Goal: Task Accomplishment & Management: Manage account settings

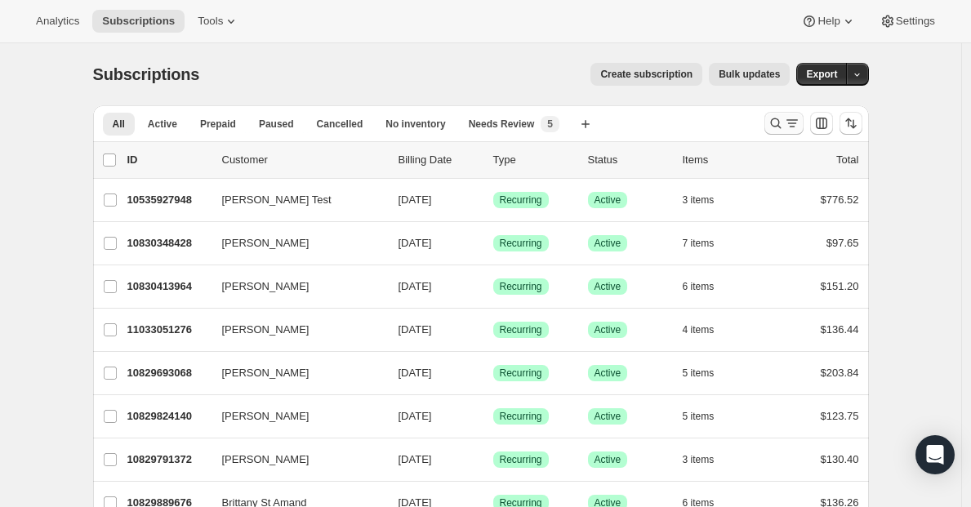
click at [780, 127] on icon "Search and filter results" at bounding box center [776, 123] width 16 height 16
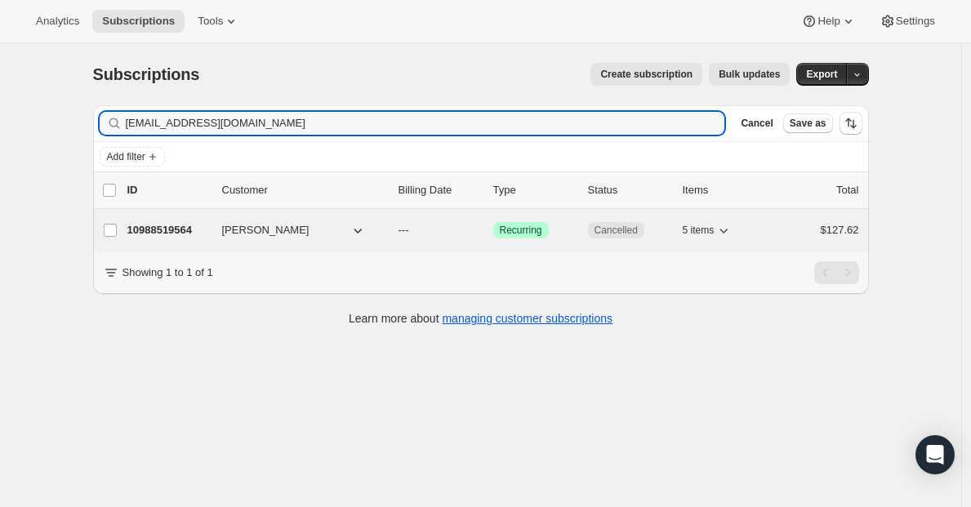
type input "[EMAIL_ADDRESS][DOMAIN_NAME]"
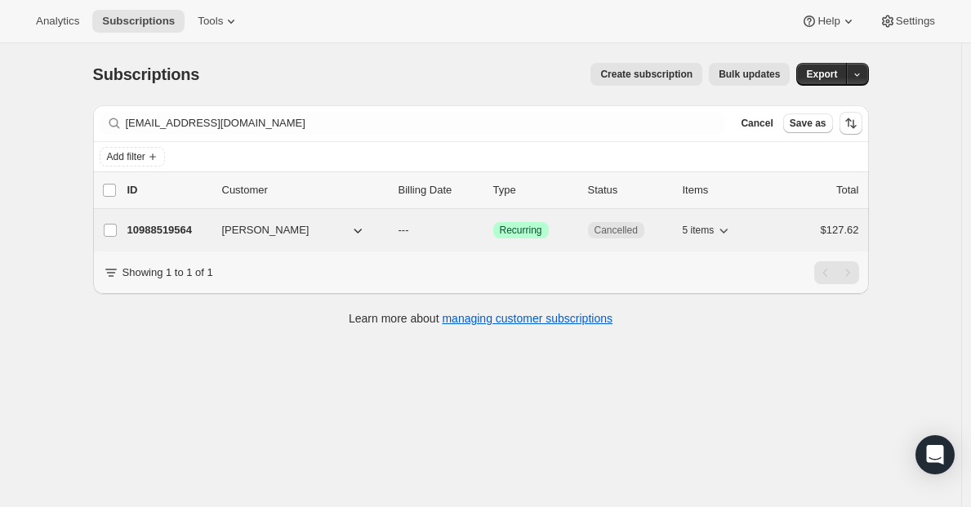
click at [148, 230] on p "10988519564" at bounding box center [168, 230] width 82 height 16
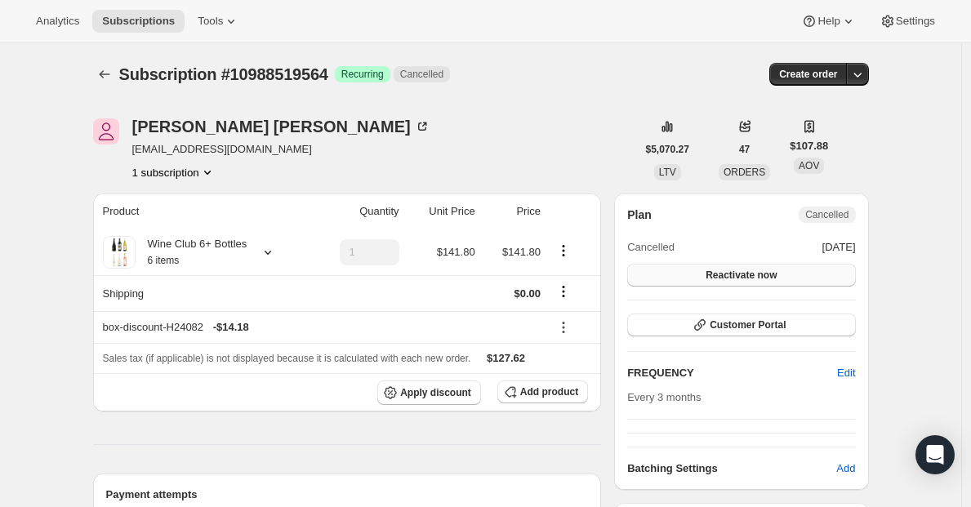
click at [770, 274] on span "Reactivate now" at bounding box center [741, 275] width 71 height 13
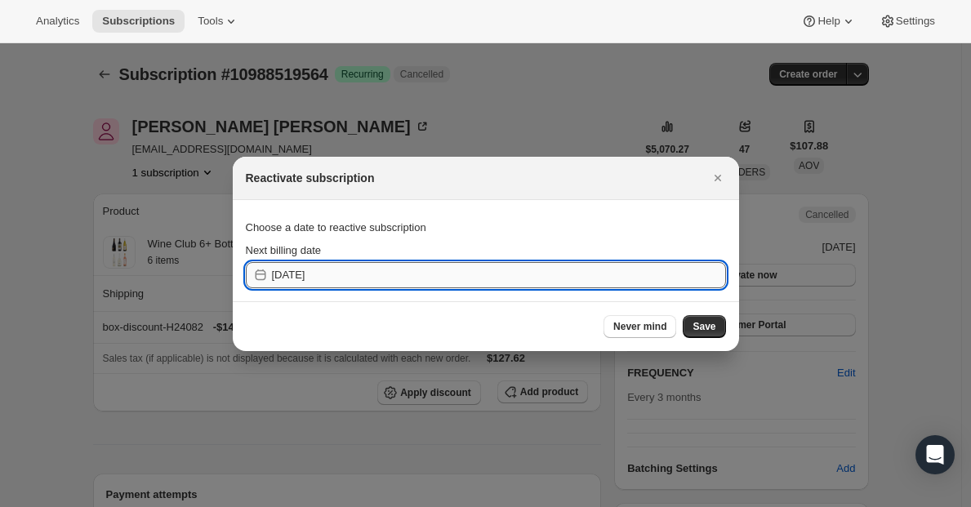
click at [602, 278] on input "[DATE]" at bounding box center [499, 275] width 454 height 26
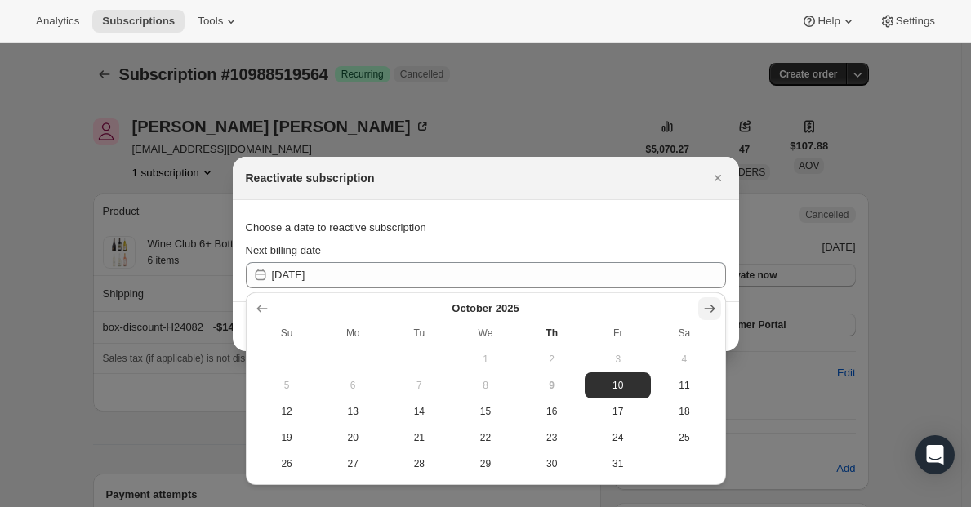
click at [702, 305] on icon "Show next month, November 2025" at bounding box center [710, 309] width 16 height 16
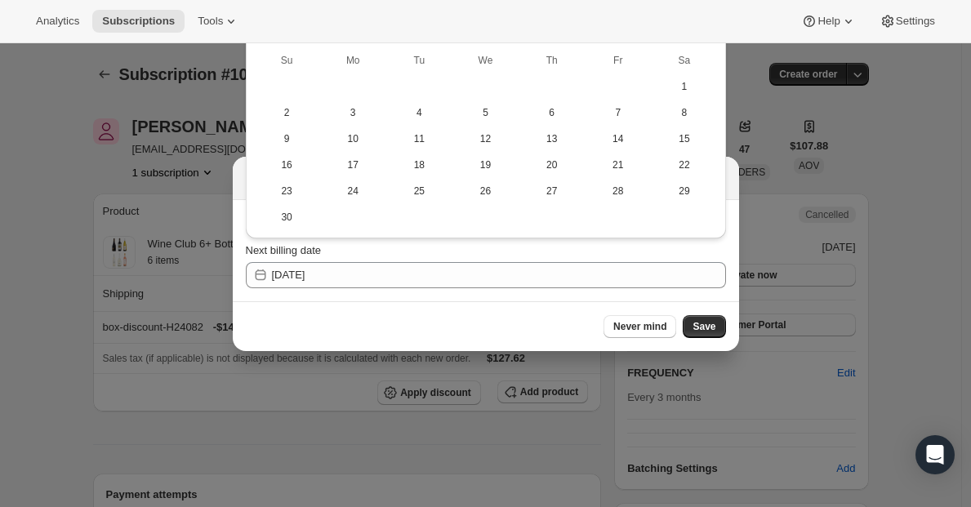
click at [614, 137] on span "14" at bounding box center [617, 138] width 53 height 13
type input "[DATE]"
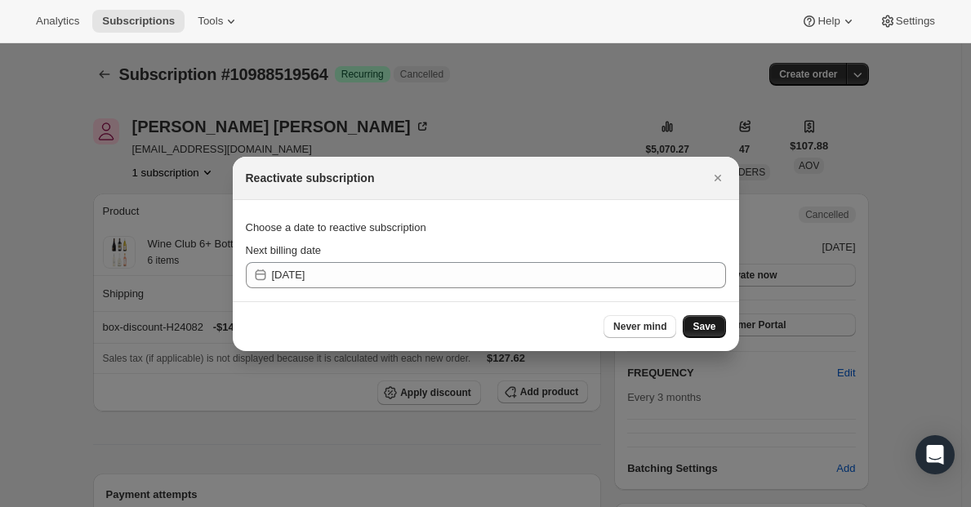
click at [691, 320] on button "Save" at bounding box center [704, 326] width 42 height 23
